Goal: Information Seeking & Learning: Learn about a topic

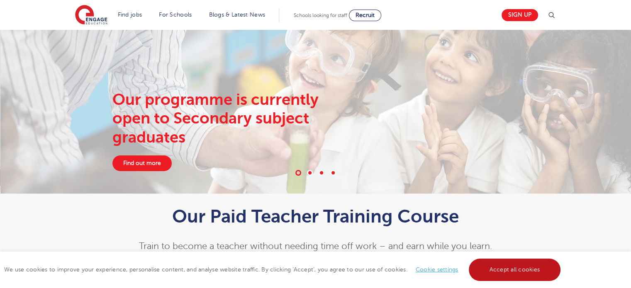
click at [501, 267] on link "Accept all cookies" at bounding box center [515, 270] width 92 height 22
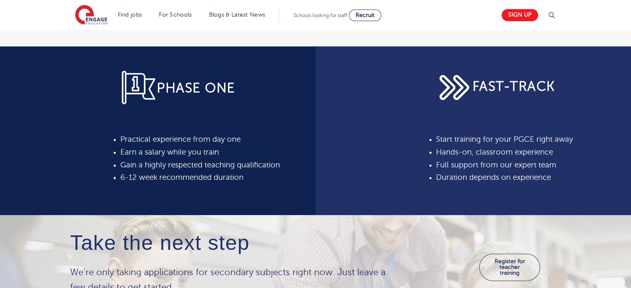
scroll to position [275, 0]
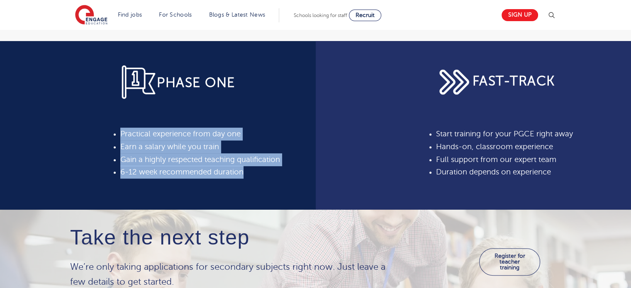
drag, startPoint x: 245, startPoint y: 174, endPoint x: 118, endPoint y: 137, distance: 132.8
click at [118, 137] on div "PHASE ONE Practical experience from day one Earn a salary while you train Gain …" at bounding box center [212, 125] width 195 height 169
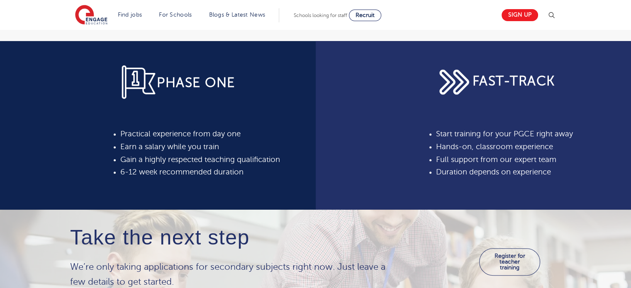
click at [340, 166] on div "FAST-TRACK Start training for your PGCE right away Hands-on, classroom experien…" at bounding box center [474, 125] width 316 height 169
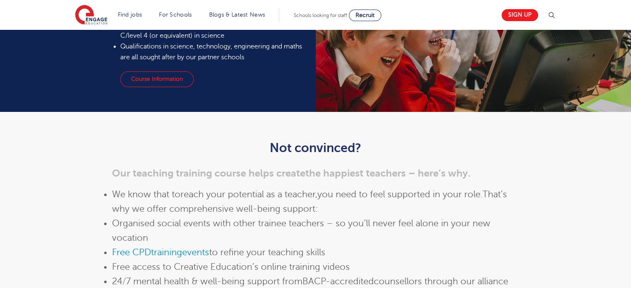
scroll to position [821, 0]
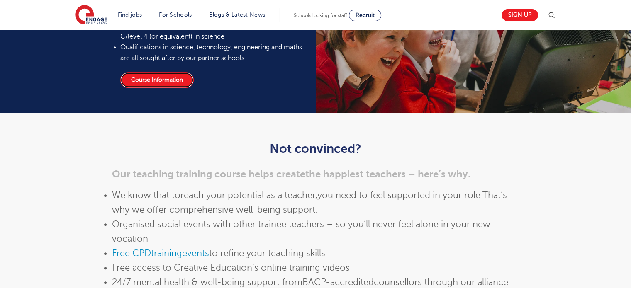
click at [161, 81] on link "Course Information" at bounding box center [156, 80] width 73 height 16
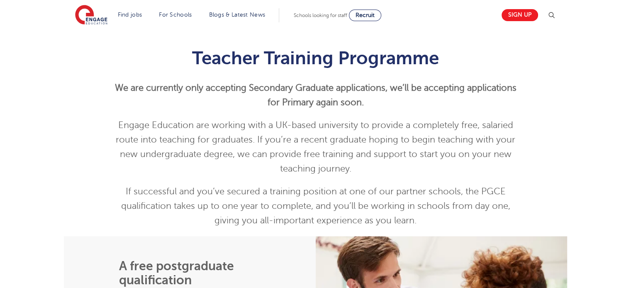
scroll to position [217, 0]
drag, startPoint x: 297, startPoint y: 104, endPoint x: 407, endPoint y: 100, distance: 110.1
click at [407, 100] on p "We are currently only accepting Secondary Graduate applications, w e’ll be acce…" at bounding box center [315, 95] width 407 height 29
click at [387, 108] on p "We are currently only accepting Secondary Graduate applications, w e’ll be acce…" at bounding box center [315, 95] width 407 height 29
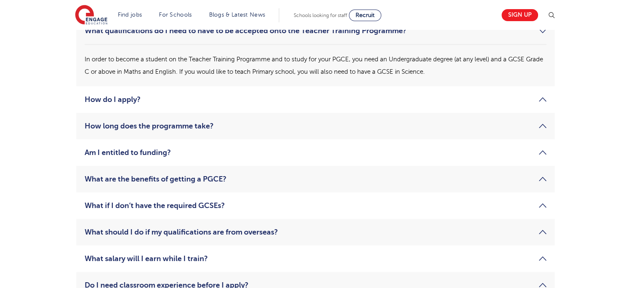
scroll to position [1261, 0]
click at [224, 152] on link "Am I entitled to funding?" at bounding box center [316, 152] width 462 height 10
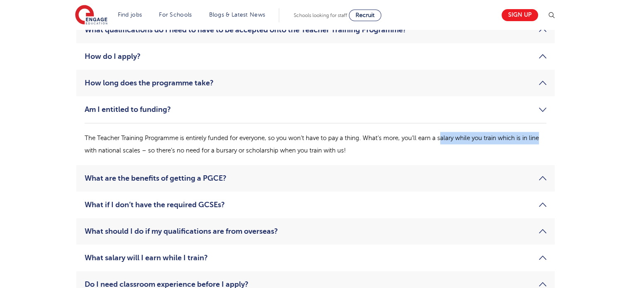
drag, startPoint x: 442, startPoint y: 140, endPoint x: 546, endPoint y: 136, distance: 104.7
click at [546, 136] on p "The Teacher Training Programme is entirely funded for everyone, so you won’t ha…" at bounding box center [316, 144] width 462 height 25
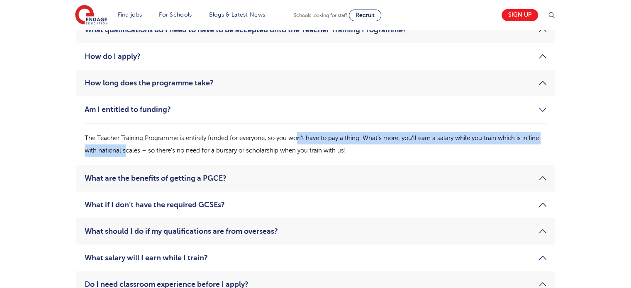
drag, startPoint x: 125, startPoint y: 146, endPoint x: 305, endPoint y: 144, distance: 180.6
click at [305, 144] on p "The Teacher Training Programme is entirely funded for everyone, so you won’t ha…" at bounding box center [316, 144] width 462 height 25
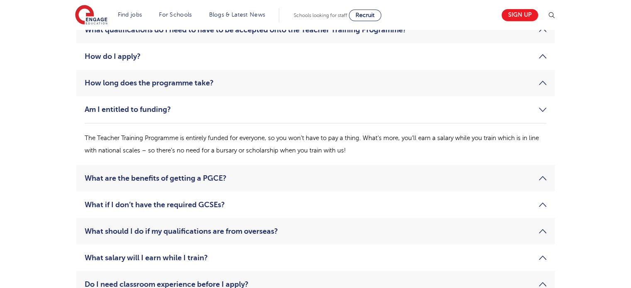
click at [314, 151] on p "The Teacher Training Programme is entirely funded for everyone, so you won’t ha…" at bounding box center [316, 144] width 462 height 25
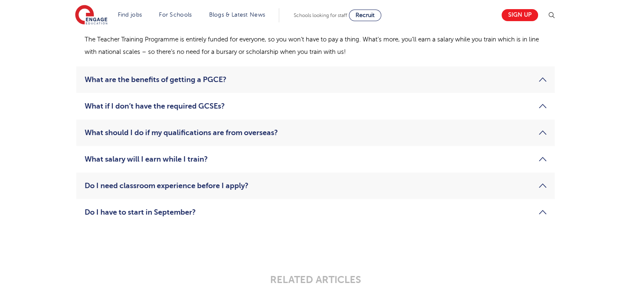
scroll to position [1361, 0]
click at [253, 157] on link "What salary will I earn while I train?" at bounding box center [316, 159] width 462 height 10
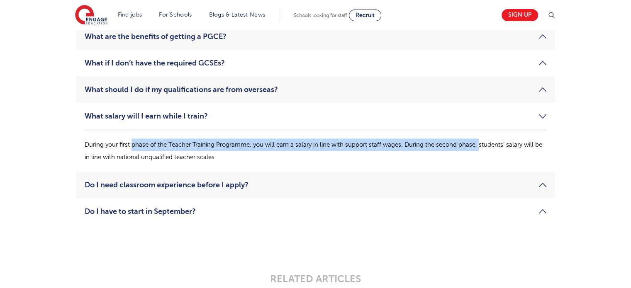
drag, startPoint x: 132, startPoint y: 143, endPoint x: 480, endPoint y: 147, distance: 348.7
click at [480, 147] on p "During your first phase of the Teacher Training Programme, you will earn a sala…" at bounding box center [316, 151] width 462 height 25
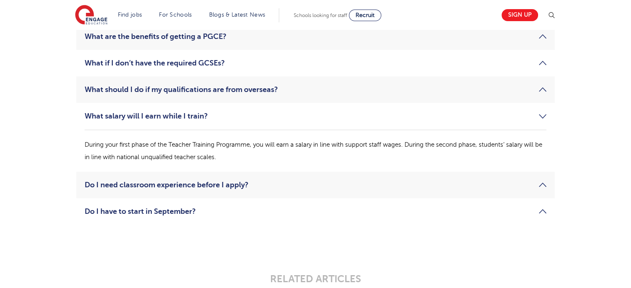
click at [122, 144] on p "During your first phase of the Teacher Training Programme, you will earn a sala…" at bounding box center [316, 151] width 462 height 25
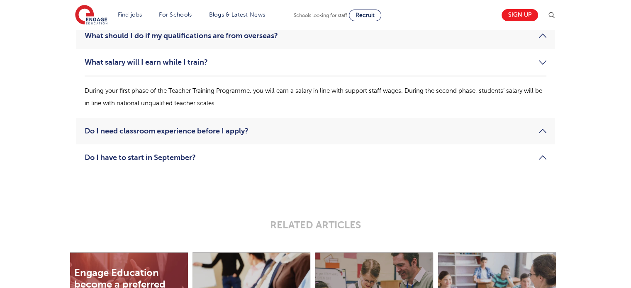
click at [194, 161] on link "Do I have to start in September?" at bounding box center [316, 158] width 462 height 10
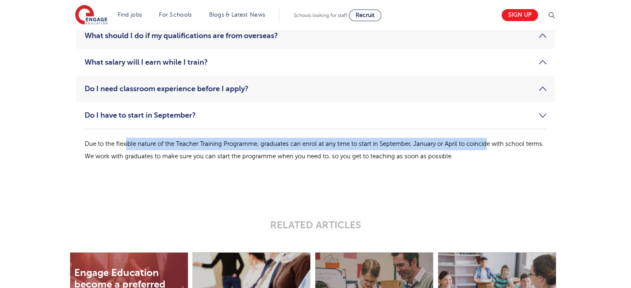
drag, startPoint x: 125, startPoint y: 140, endPoint x: 491, endPoint y: 142, distance: 365.7
click at [491, 142] on p "Due to the flexible nature of the Teacher Training Programme, graduates can enr…" at bounding box center [316, 150] width 462 height 25
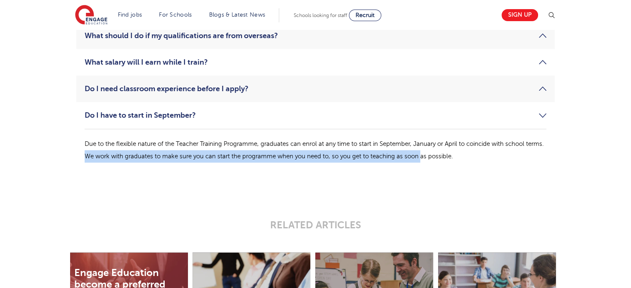
drag, startPoint x: 442, startPoint y: 152, endPoint x: 104, endPoint y: 153, distance: 337.9
click at [104, 153] on p "Due to the flexible nature of the Teacher Training Programme, graduates can enr…" at bounding box center [316, 150] width 462 height 25
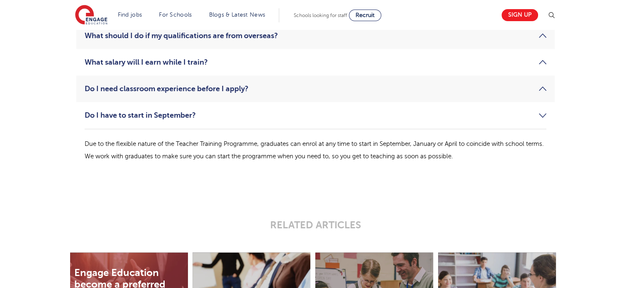
click at [158, 149] on p "Due to the flexible nature of the Teacher Training Programme, graduates can enr…" at bounding box center [316, 150] width 462 height 25
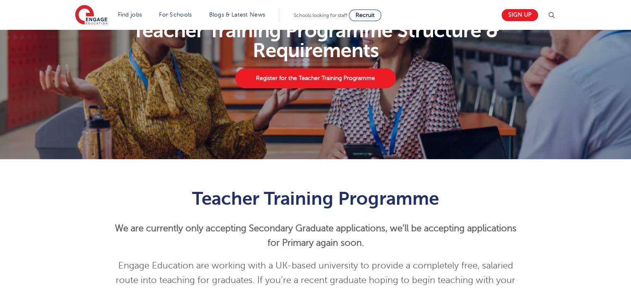
scroll to position [0, 0]
